Goal: Task Accomplishment & Management: Complete application form

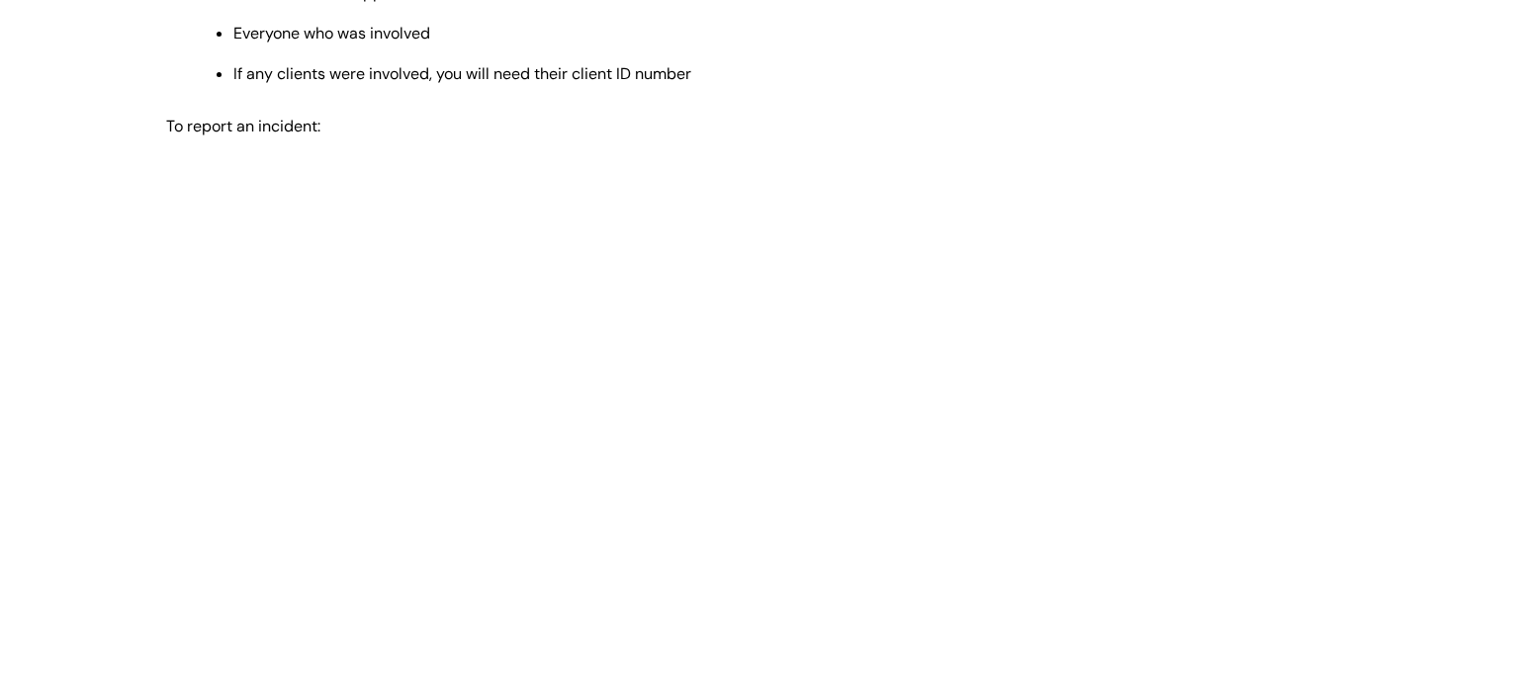
scroll to position [811, 0]
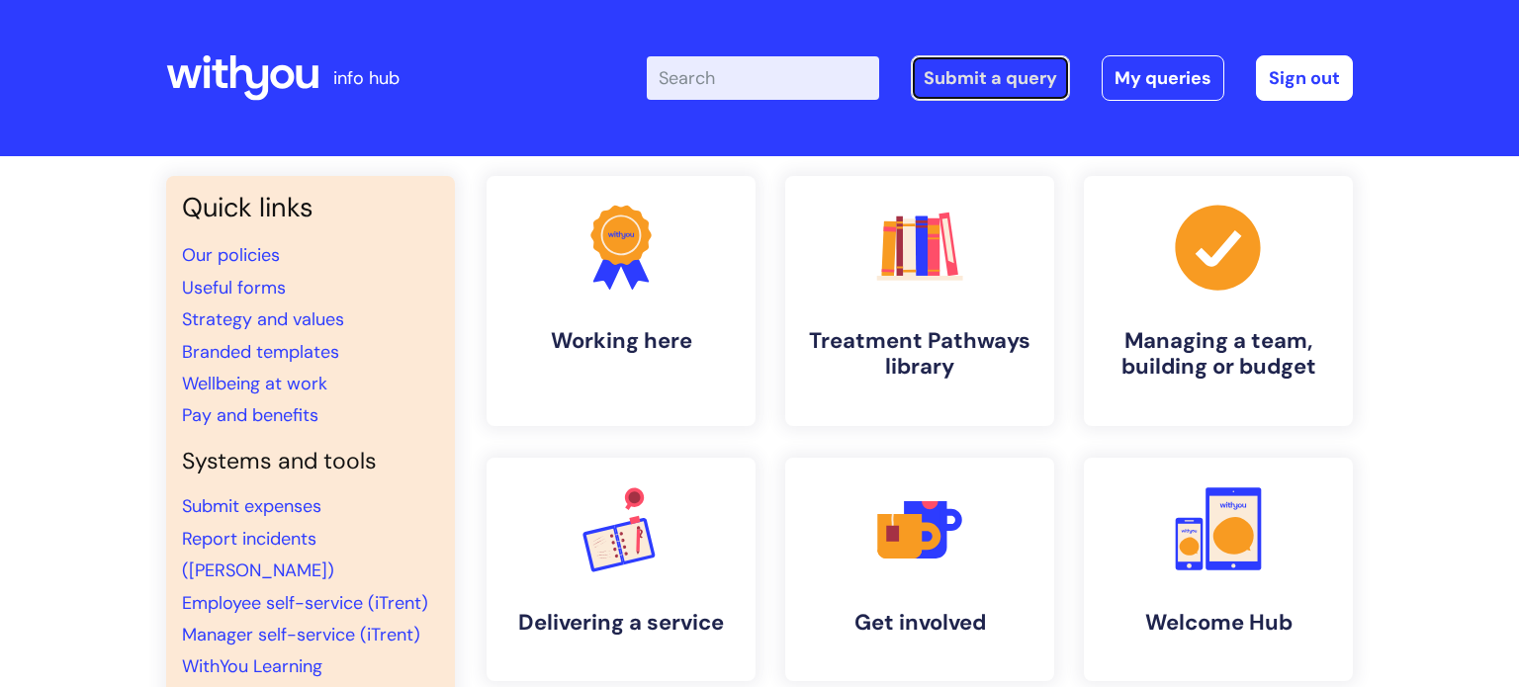
click at [991, 71] on link "Submit a query" at bounding box center [990, 77] width 159 height 45
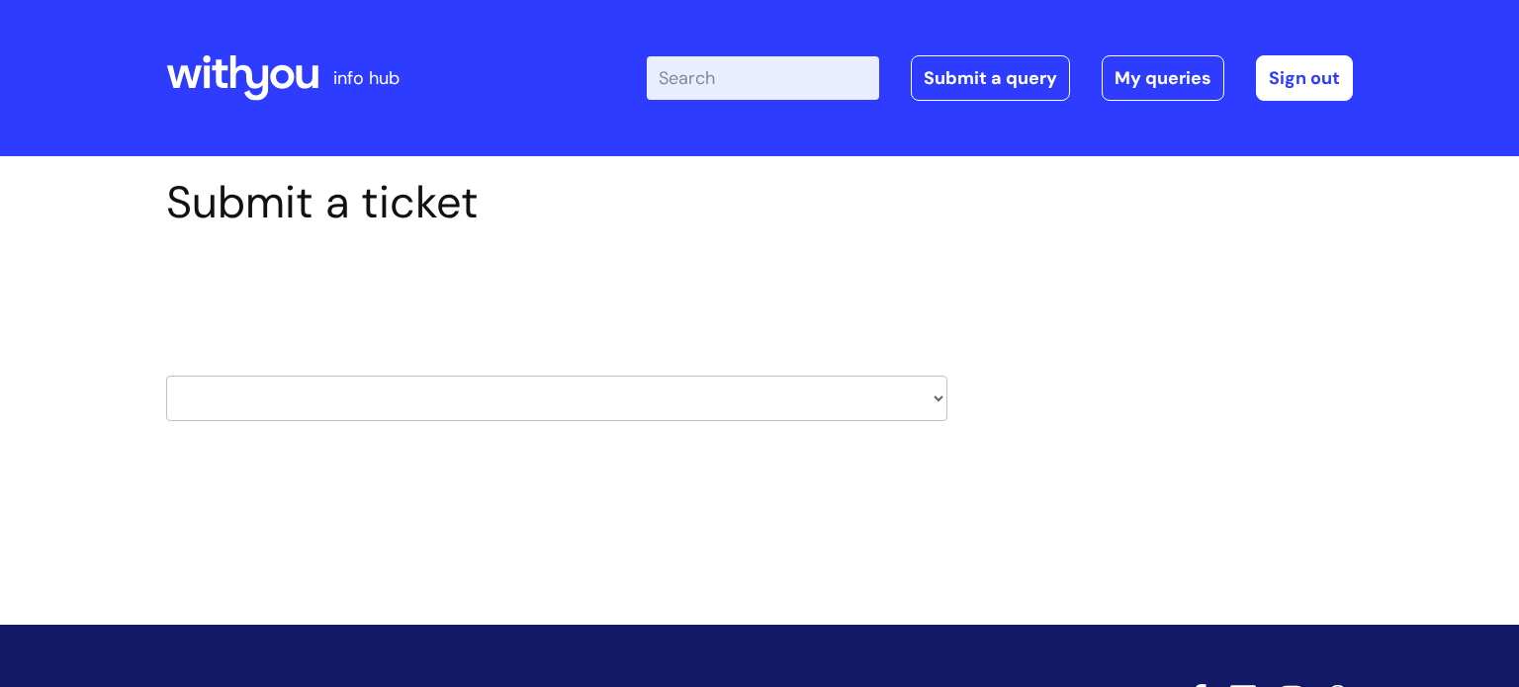
click at [343, 402] on select "HR / People IT and Support Clinical Drug Alerts Finance Accounts Data Support T…" at bounding box center [556, 398] width 781 height 45
select select "systems"
click at [166, 376] on select "HR / People IT and Support Clinical Drug Alerts Finance Accounts Data Support T…" at bounding box center [556, 398] width 781 height 45
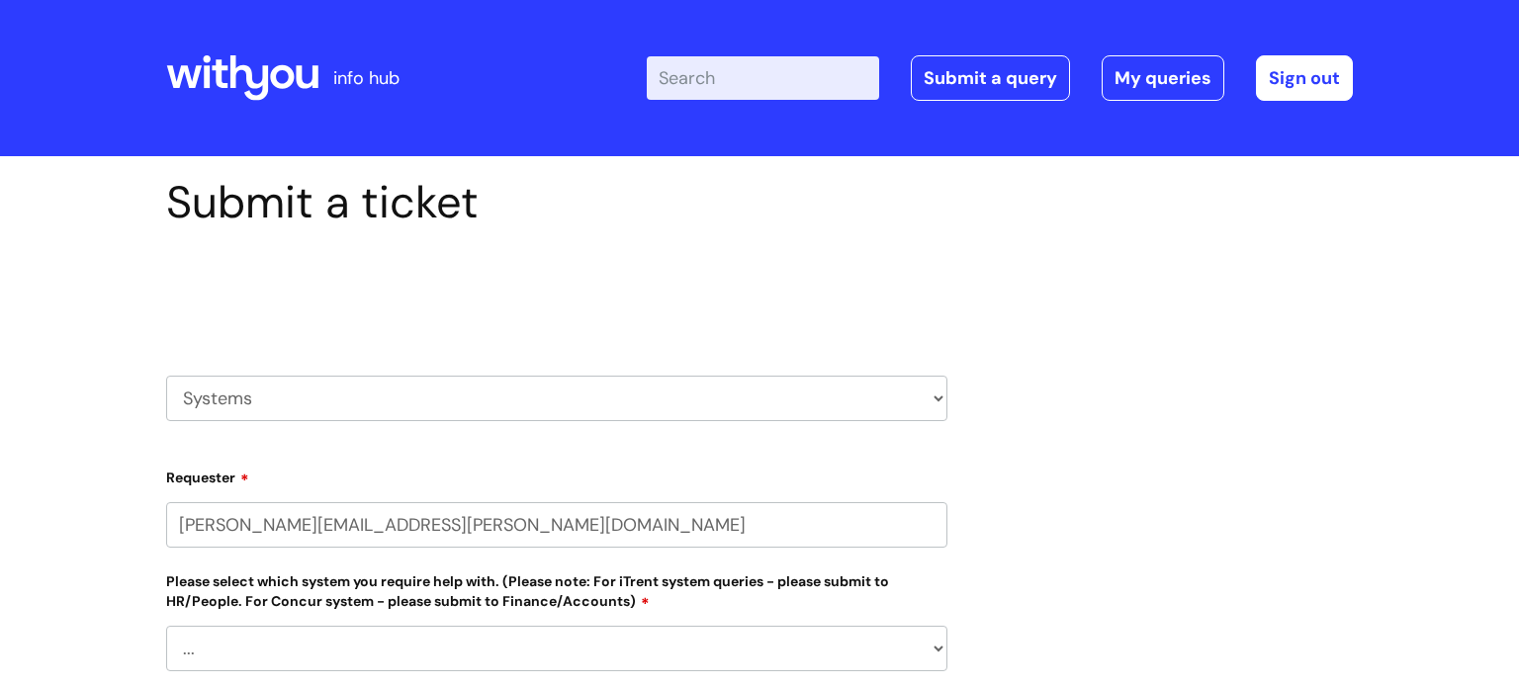
select select "80004286563"
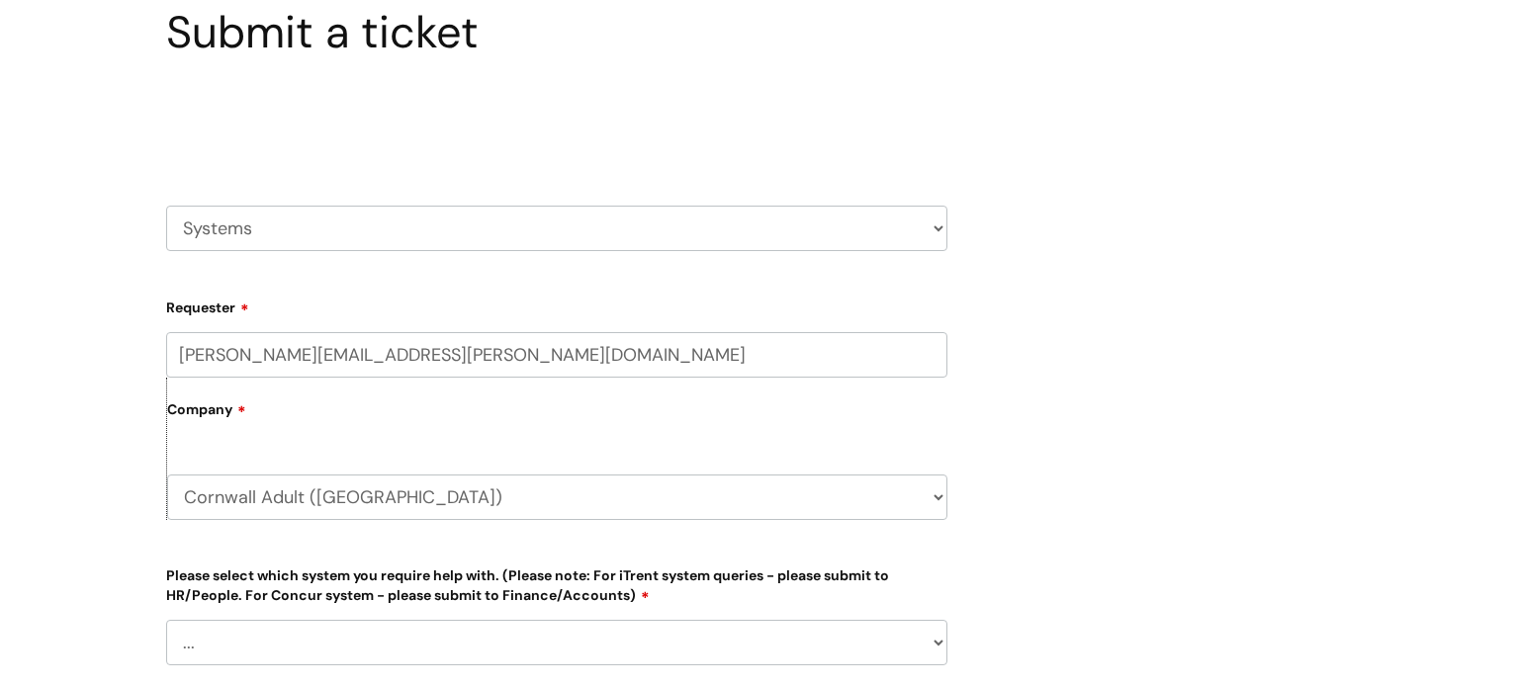
scroll to position [324, 0]
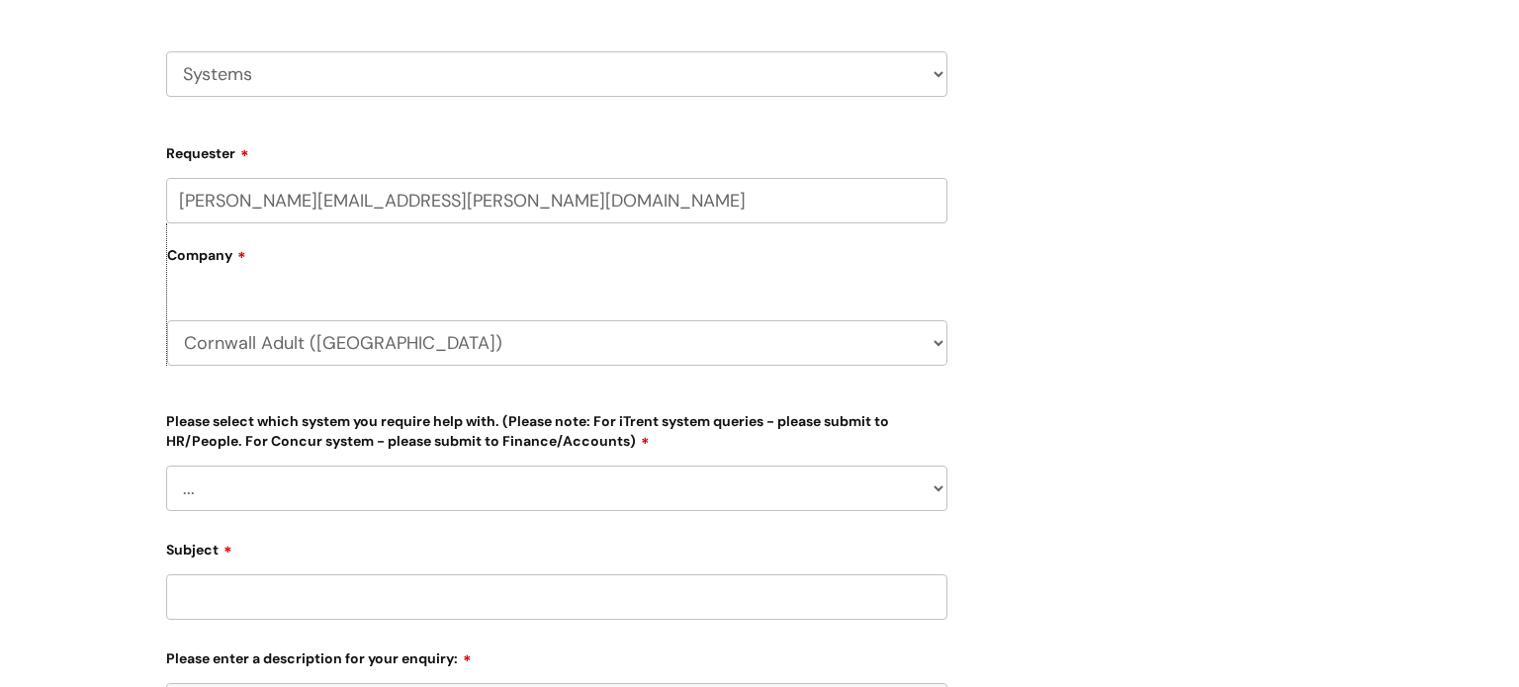
click at [264, 483] on select "... Ulysses Helpdesk Monday.com Nebula fault ILLY CarePath fault Halo fault E-c…" at bounding box center [556, 488] width 781 height 45
select select "Something else"
click at [166, 466] on select "... Ulysses Helpdesk Monday.com Nebula fault ILLY CarePath fault Halo fault E-c…" at bounding box center [556, 488] width 781 height 45
click at [14, 389] on div "Submit a ticket Select issue type HR / People IT and Support Clinical Drug Aler…" at bounding box center [759, 486] width 1519 height 1308
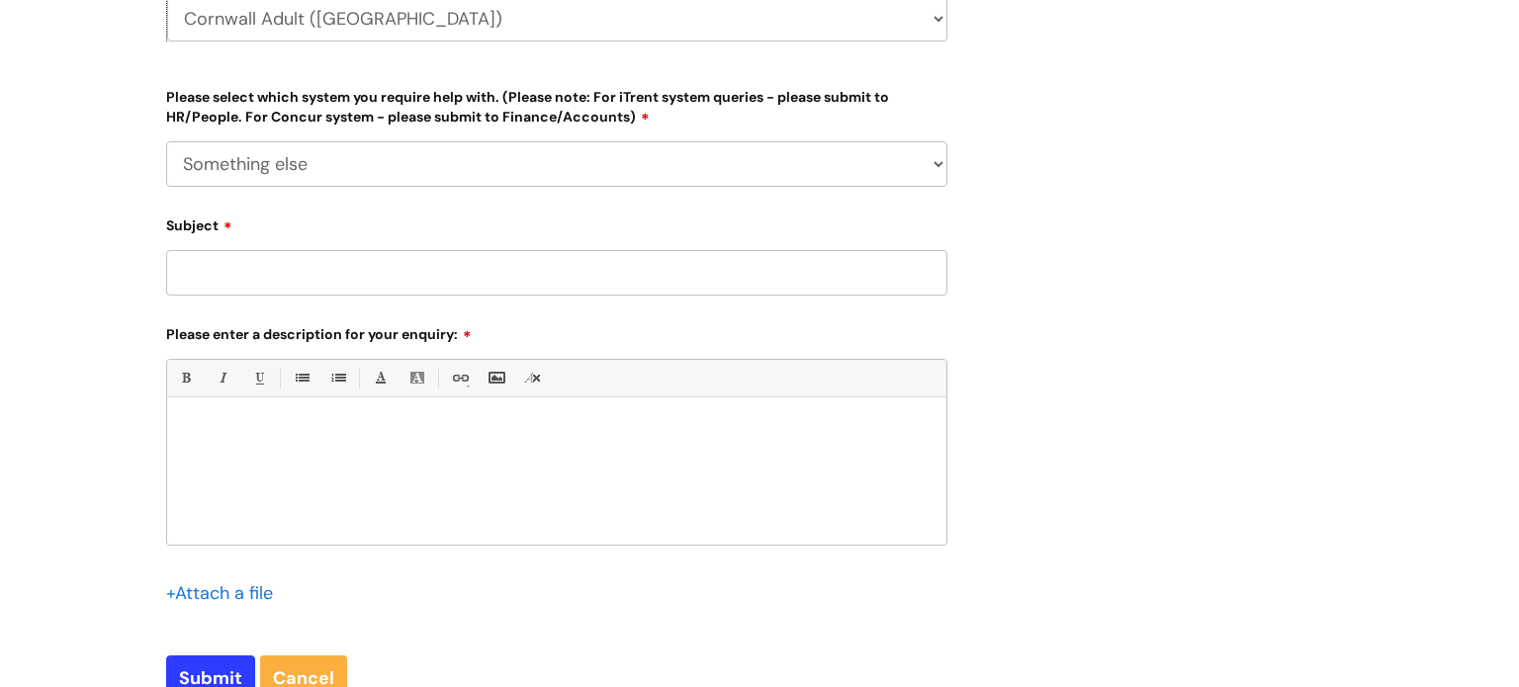
click at [235, 266] on input "Subject" at bounding box center [556, 272] width 781 height 45
type input "Concur error"
click at [361, 486] on div at bounding box center [556, 476] width 779 height 136
paste div
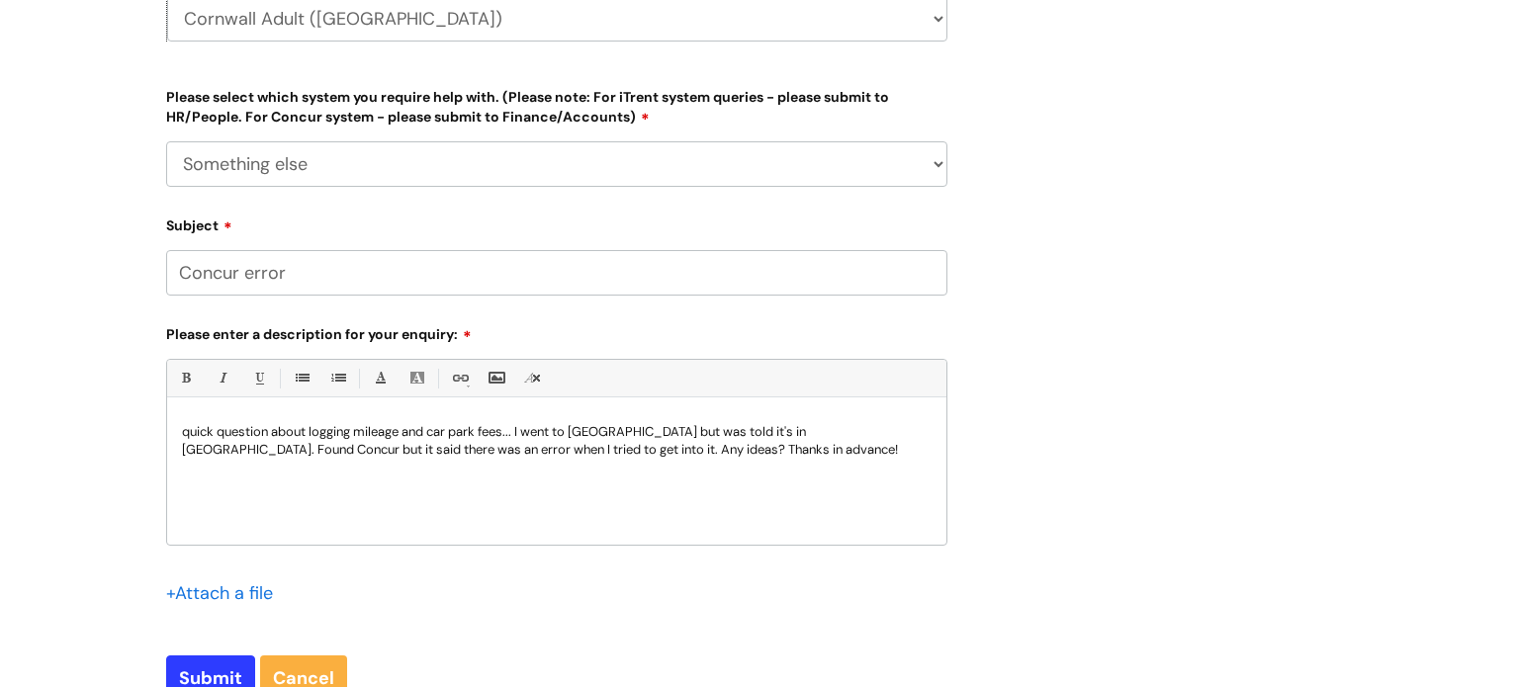
click at [184, 425] on p "quick question about logging mileage and car park fees... I went to Itrent but …" at bounding box center [556, 441] width 749 height 36
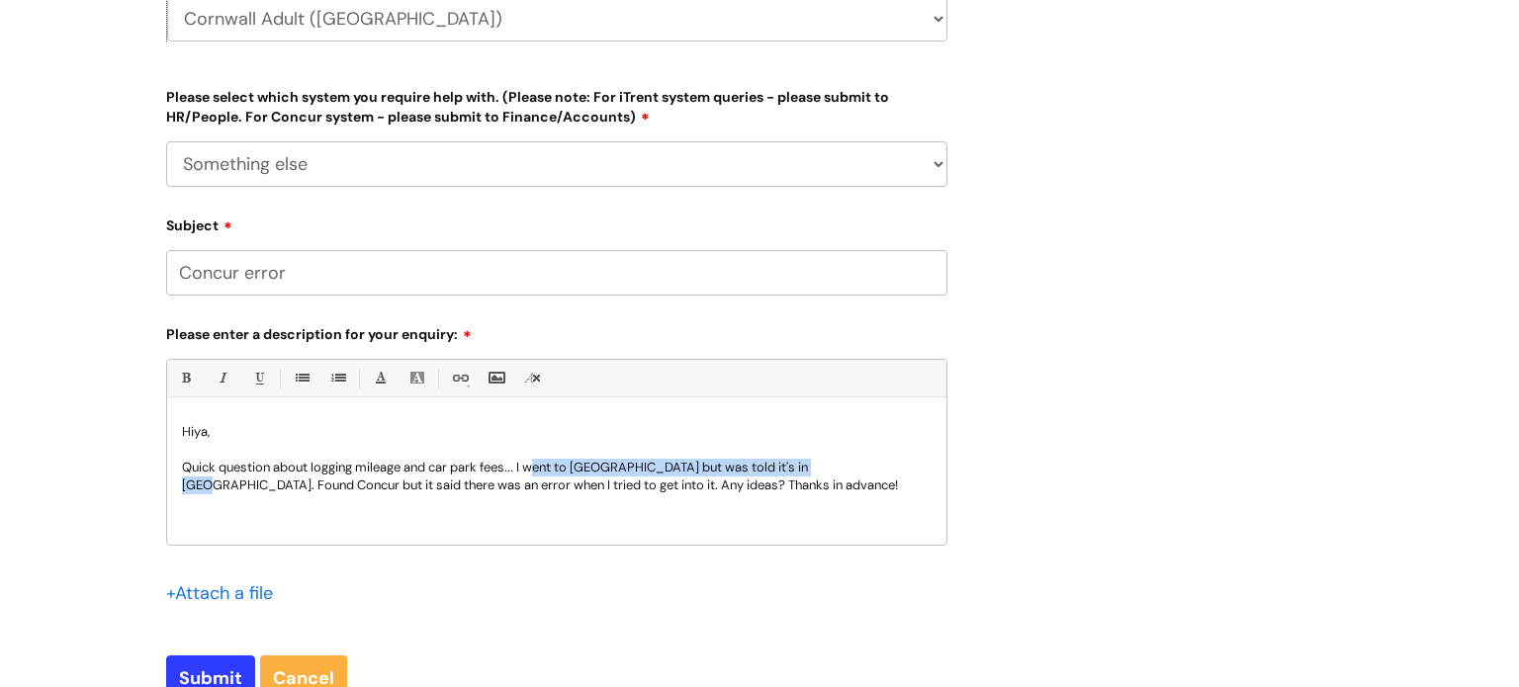
drag, startPoint x: 812, startPoint y: 468, endPoint x: 535, endPoint y: 461, distance: 276.9
click at [535, 461] on p "Quick question about logging mileage and car park fees... I went to Itrent but …" at bounding box center [556, 477] width 749 height 36
click at [718, 490] on p "Quick question about logging mileage and car park fees... I went to Itrent but …" at bounding box center [556, 477] width 749 height 36
drag, startPoint x: 809, startPoint y: 468, endPoint x: 529, endPoint y: 472, distance: 279.8
click at [529, 472] on p "Quick question about logging mileage and car park fees... I went to Itrent but …" at bounding box center [556, 477] width 749 height 36
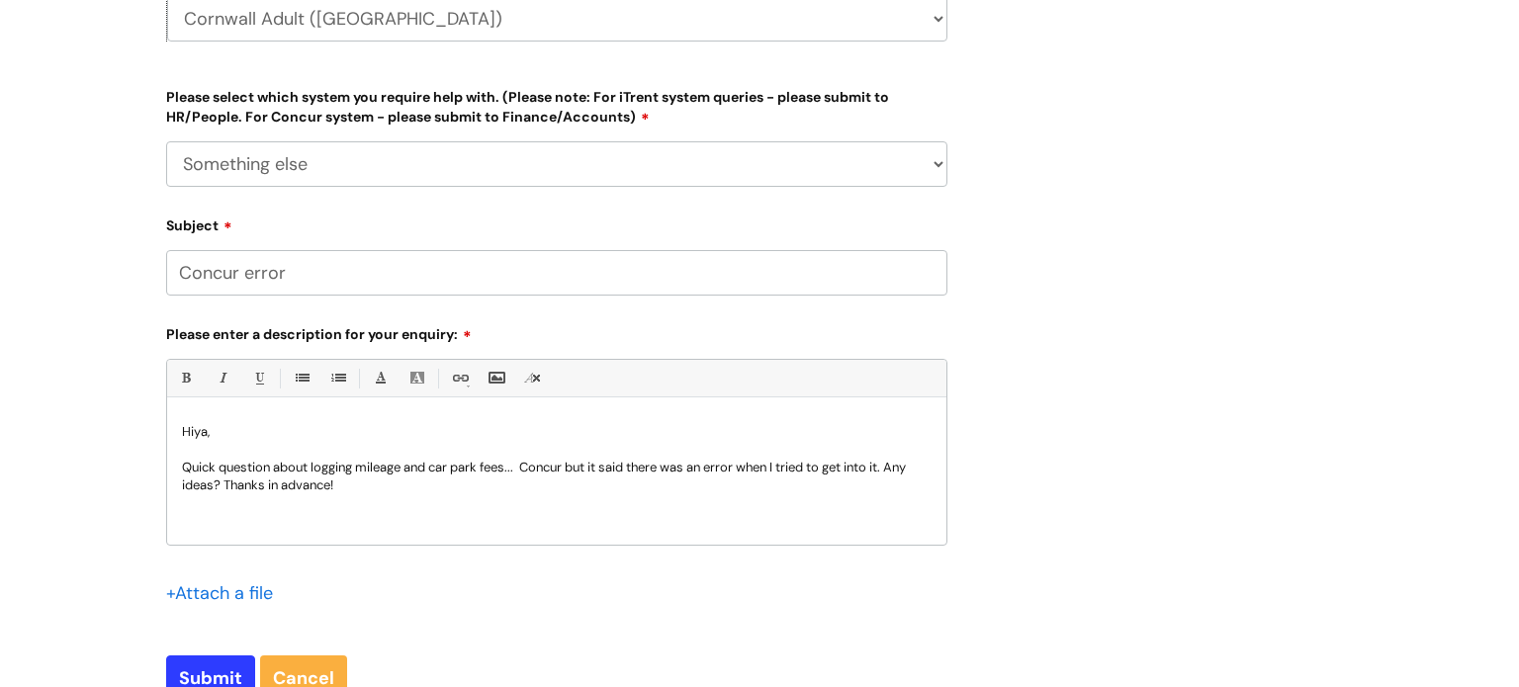
click at [582, 470] on p "Quick question about logging mileage and car park fees... Concur but it said th…" at bounding box center [556, 477] width 749 height 36
drag, startPoint x: 579, startPoint y: 467, endPoint x: 582, endPoint y: 457, distance: 10.3
click at [579, 464] on p "Quick question about logging mileage and car park fees... Concur but it said th…" at bounding box center [556, 477] width 749 height 36
click at [389, 483] on p "Quick question about logging mileage and car park fees... Concur said there was…" at bounding box center [556, 477] width 749 height 36
click at [222, 483] on p "Quick question about logging mileage and car park fees... Concur said there was…" at bounding box center [556, 477] width 749 height 36
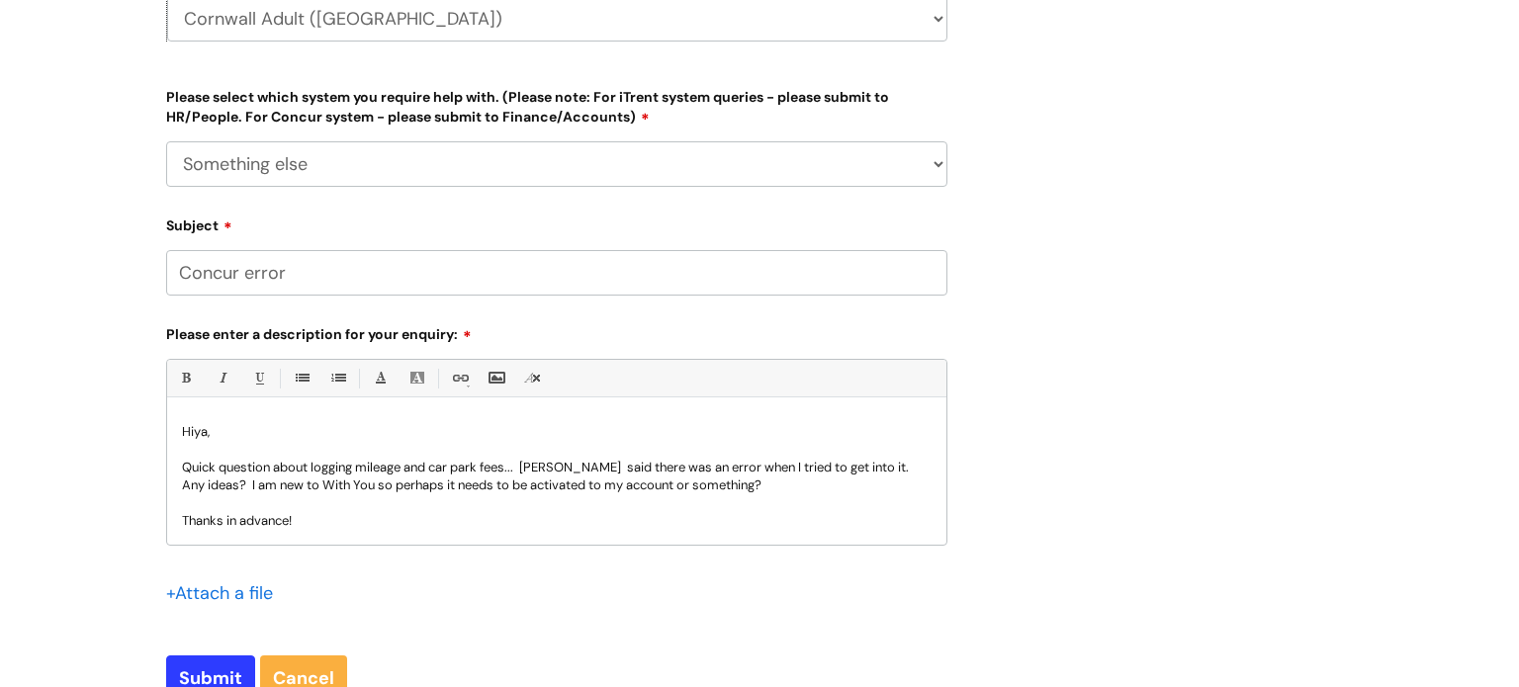
click at [387, 514] on p "Quick question about logging mileage and car park fees... Concur said there was…" at bounding box center [556, 494] width 749 height 71
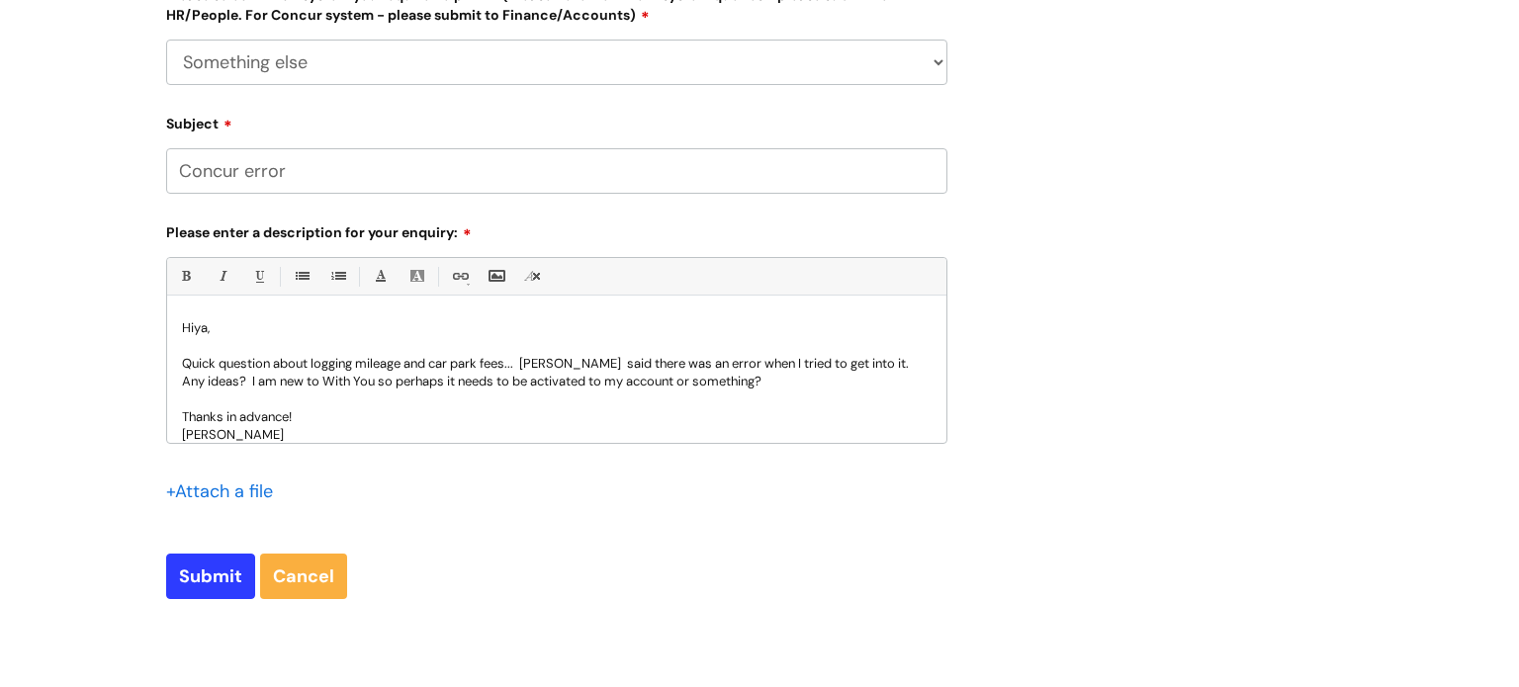
scroll to position [811, 0]
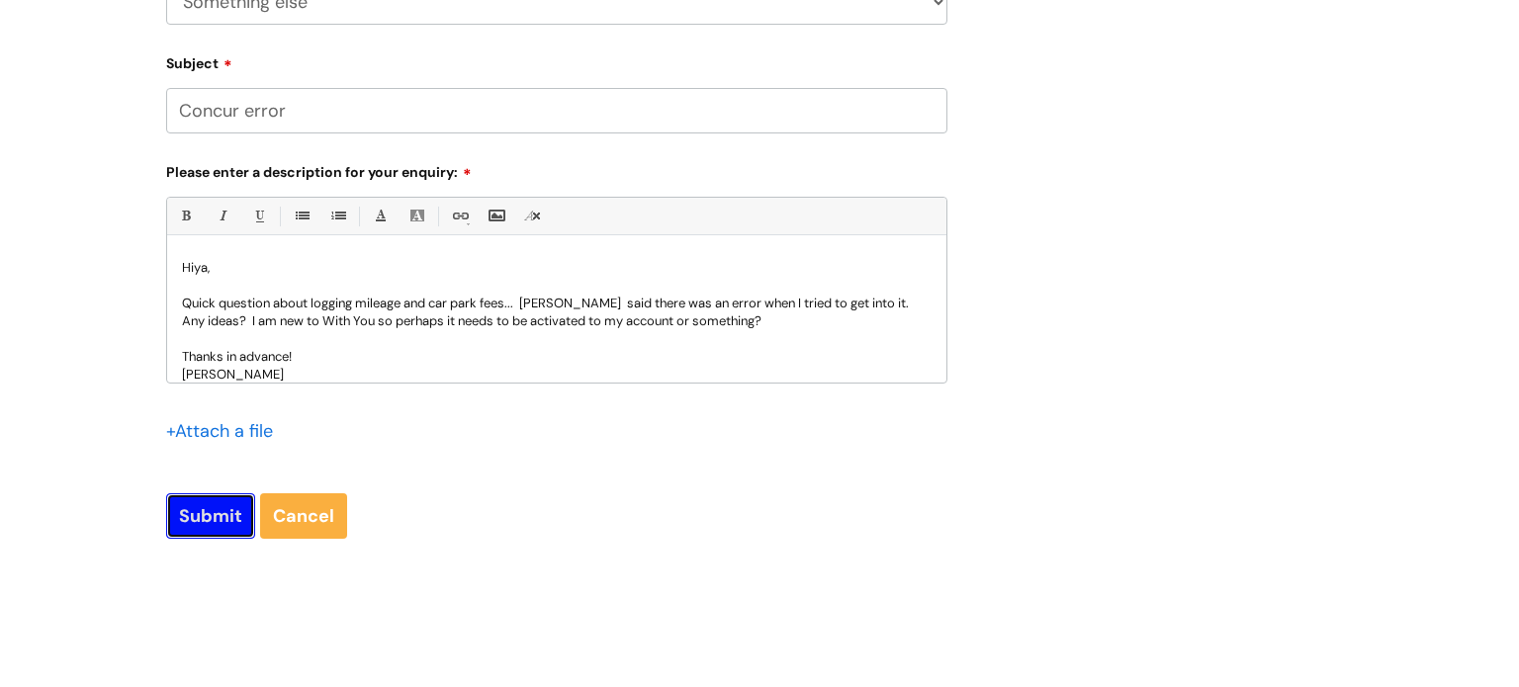
click at [194, 519] on input "Submit" at bounding box center [210, 515] width 89 height 45
type input "Please Wait..."
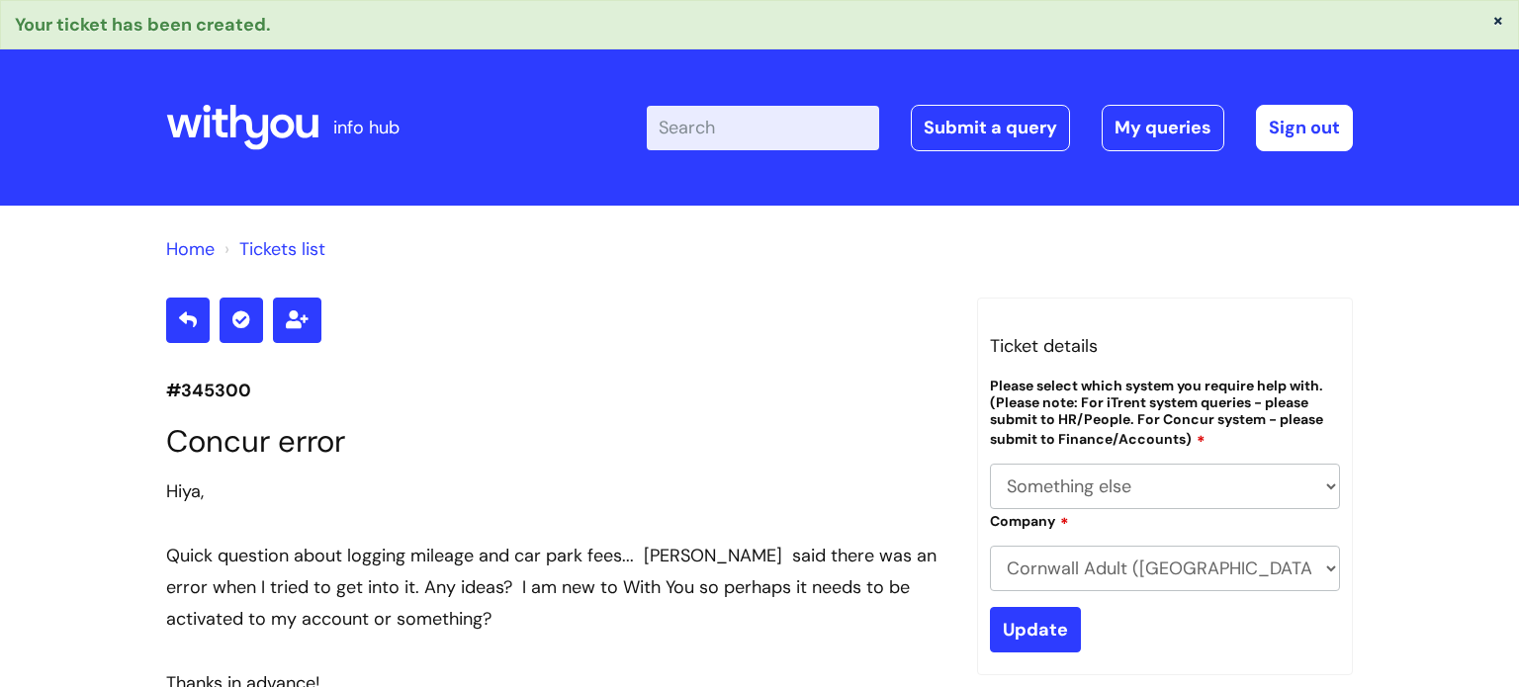
select select "Something else"
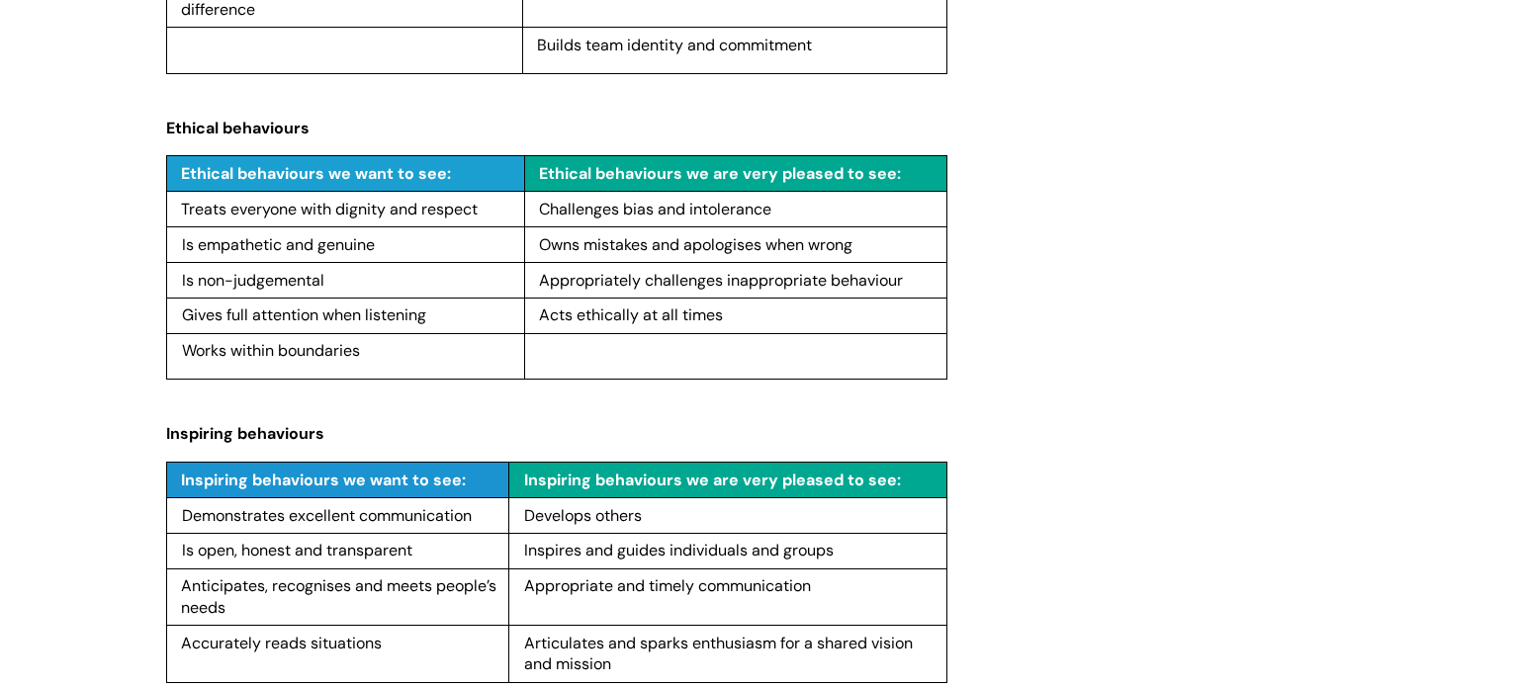
scroll to position [1622, 0]
